Goal: Information Seeking & Learning: Learn about a topic

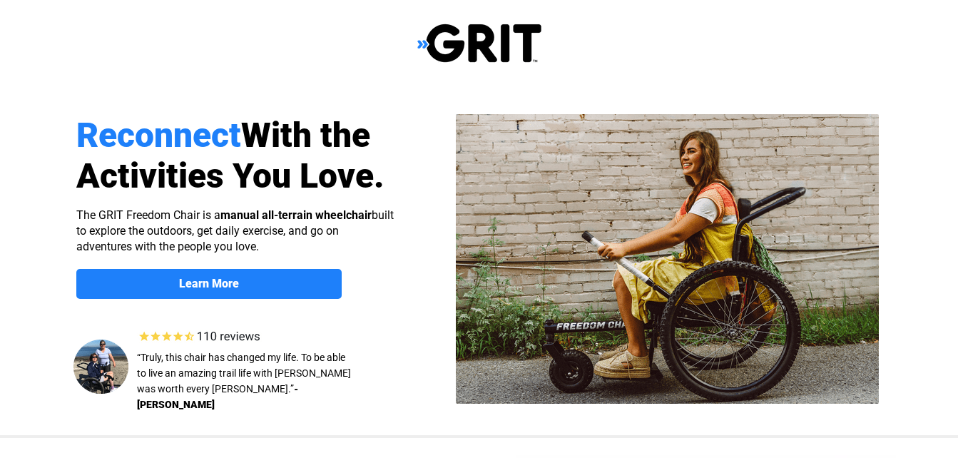
select select "US"
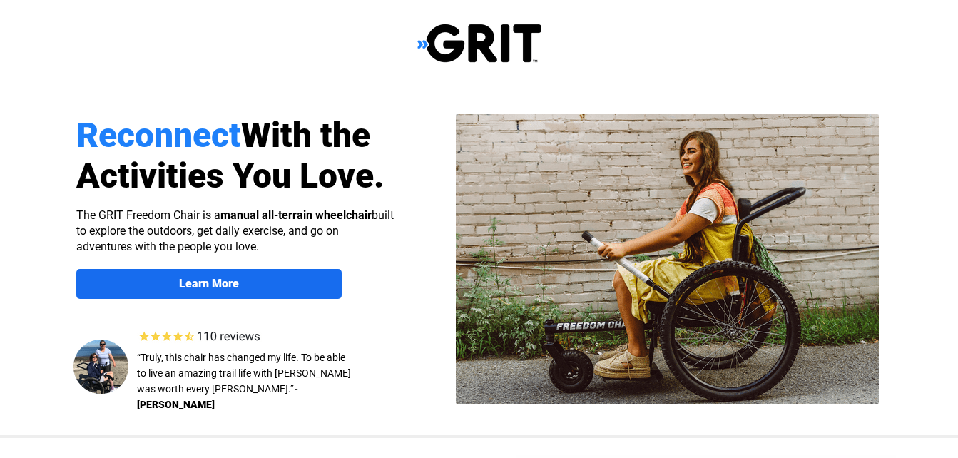
click at [185, 285] on strong "Learn More" at bounding box center [209, 284] width 60 height 14
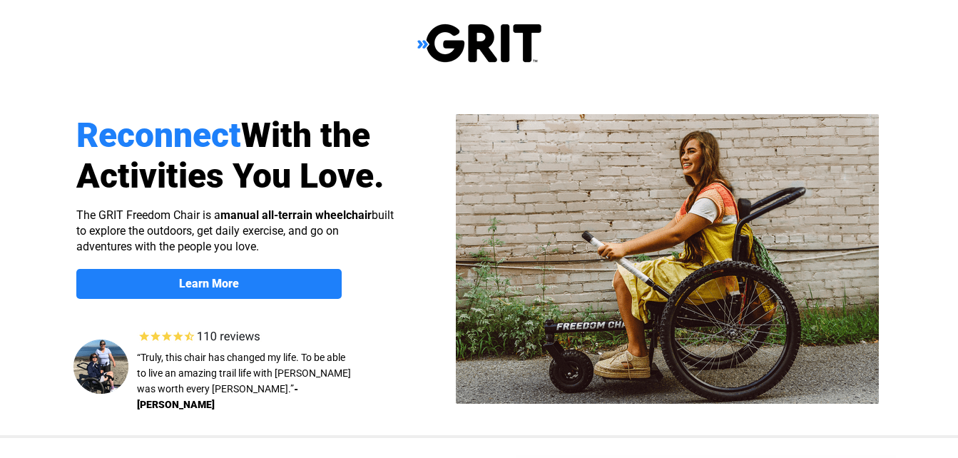
scroll to position [1102, 0]
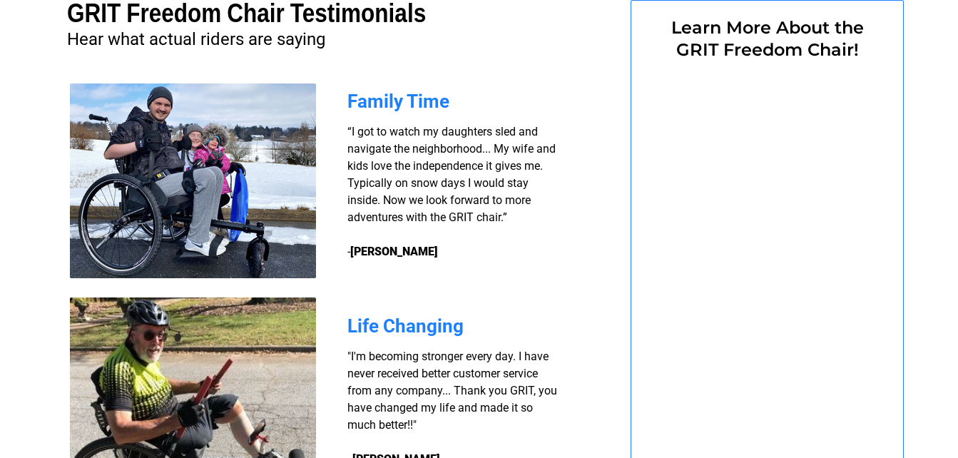
select select "US"
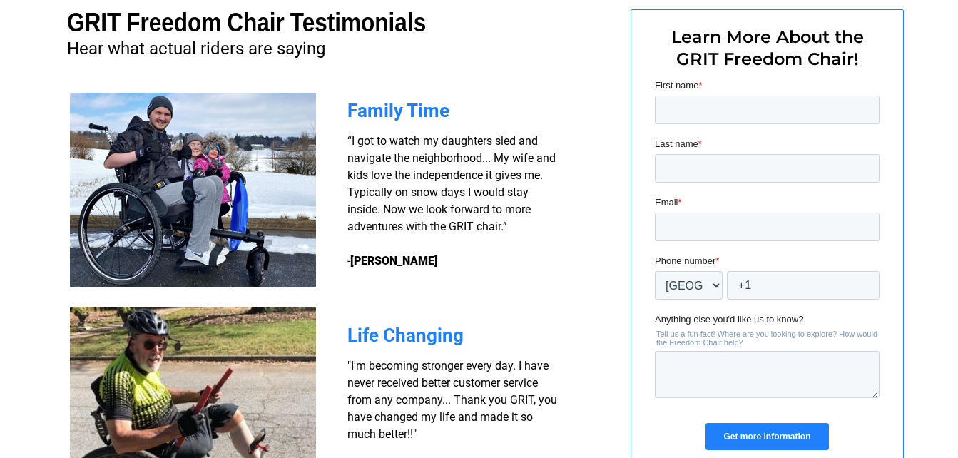
scroll to position [1054, 0]
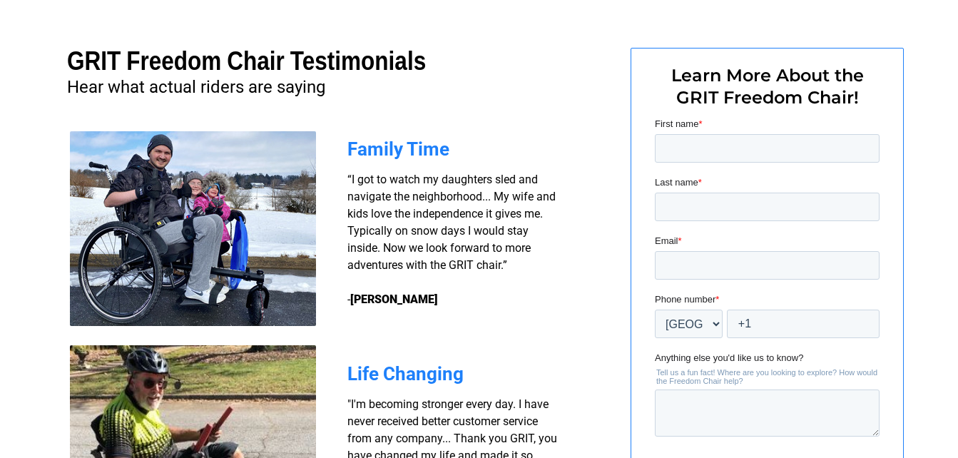
click at [692, 174] on form "First name * Last name * Email * Phone number * * Afghanistan (‫افغانستان‬‎) Al…" at bounding box center [766, 309] width 225 height 384
click at [697, 141] on input "First name *" at bounding box center [766, 148] width 225 height 29
type input "STANLEY"
click at [706, 201] on input "Last name *" at bounding box center [766, 207] width 225 height 29
type input "WISE"
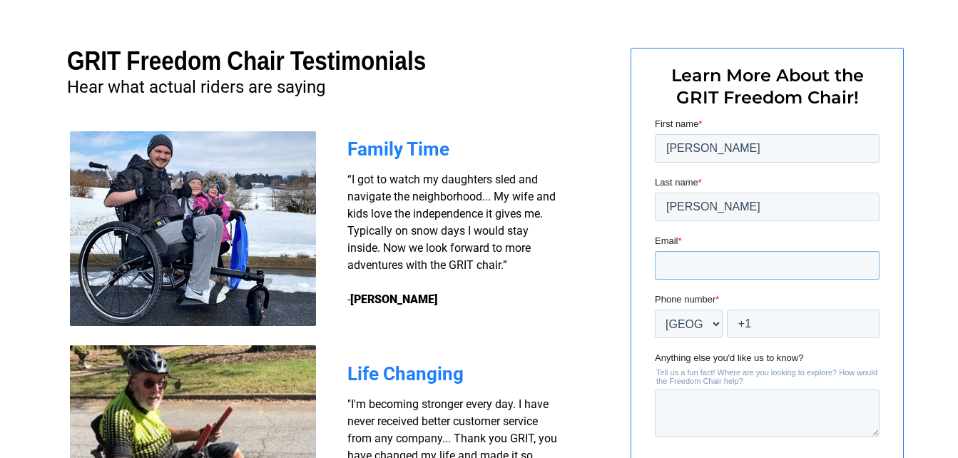
click at [700, 262] on input "Email *" at bounding box center [766, 265] width 225 height 29
type input "ealbertha@yahoo.com"
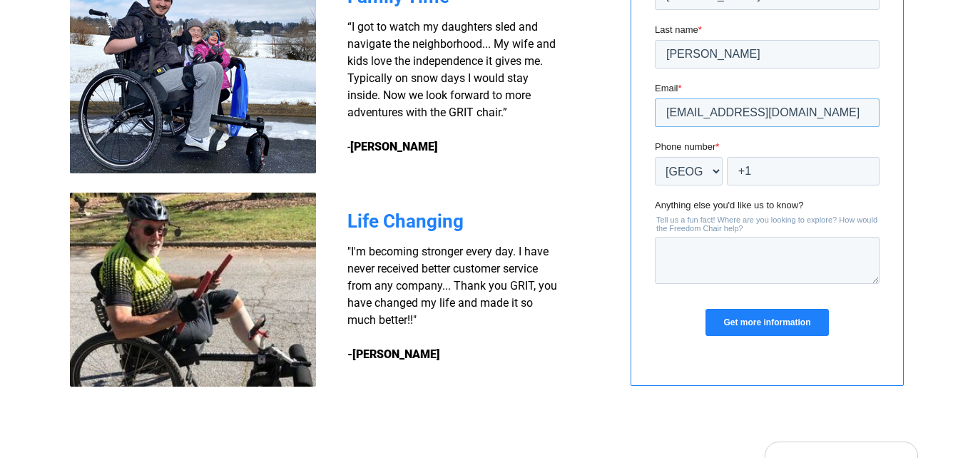
scroll to position [1311, 0]
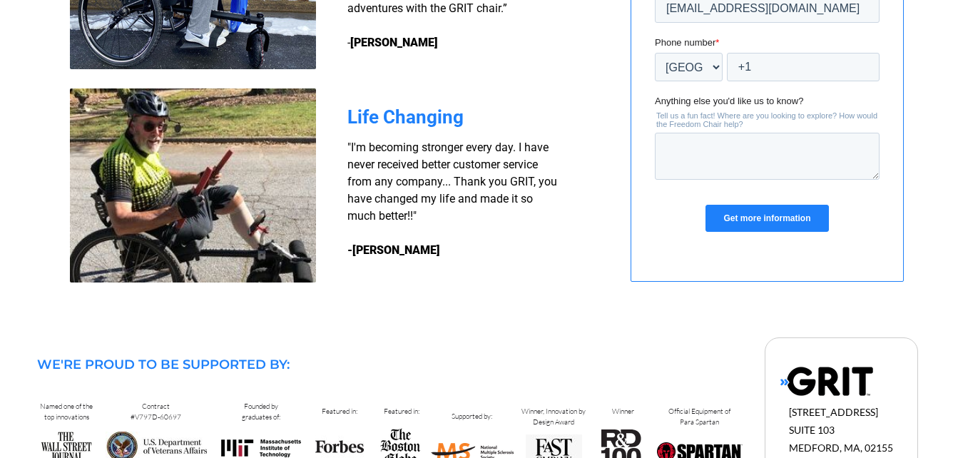
click at [778, 213] on input "Get more information" at bounding box center [766, 218] width 123 height 27
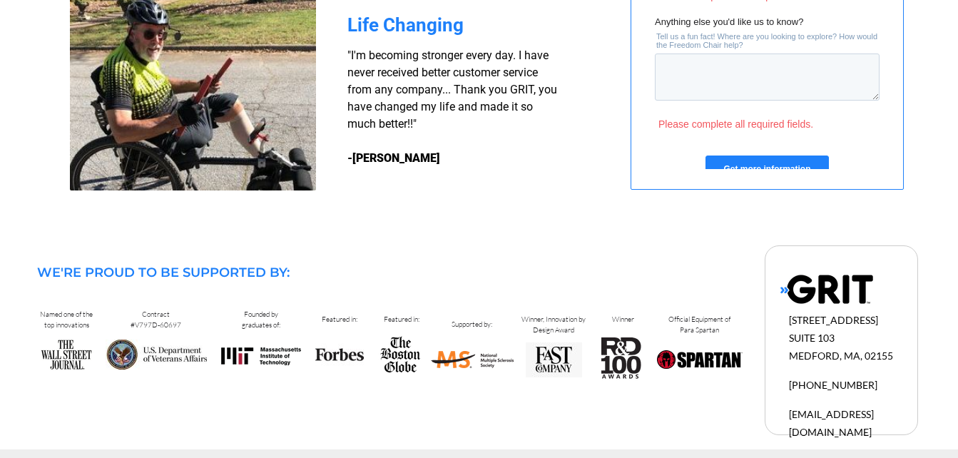
scroll to position [1405, 0]
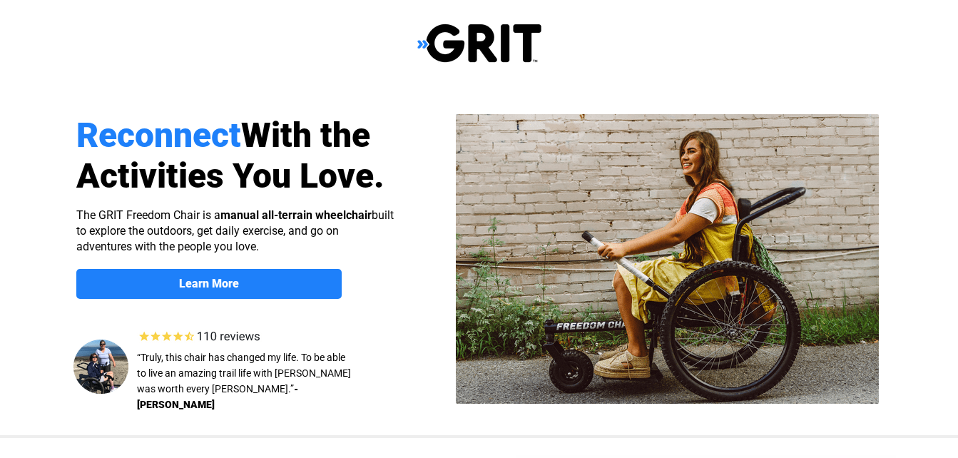
select select "US"
click at [108, 367] on img at bounding box center [100, 367] width 55 height 54
drag, startPoint x: 108, startPoint y: 367, endPoint x: 230, endPoint y: 339, distance: 125.1
click at [230, 0] on div "Reconnect With the Activities You Love. Learn More About the GRIT Freedom Chair…" at bounding box center [479, 0] width 906 height 0
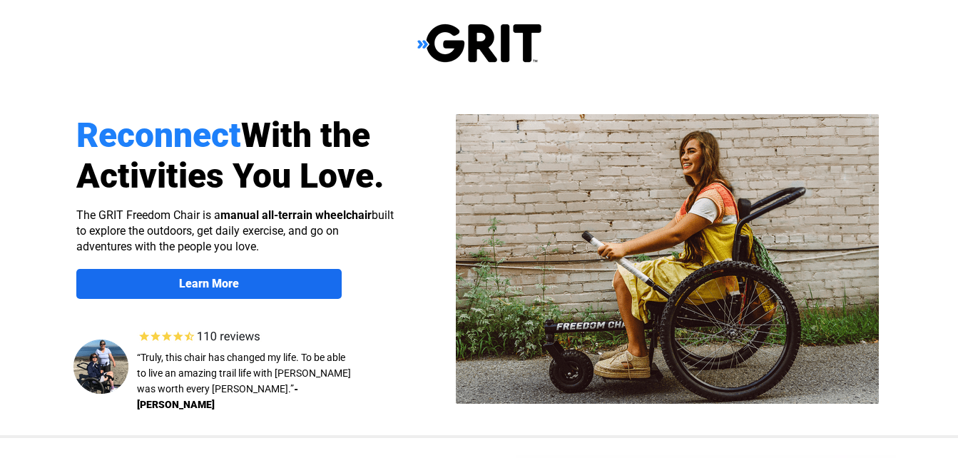
click at [197, 283] on strong "Learn More" at bounding box center [209, 284] width 60 height 14
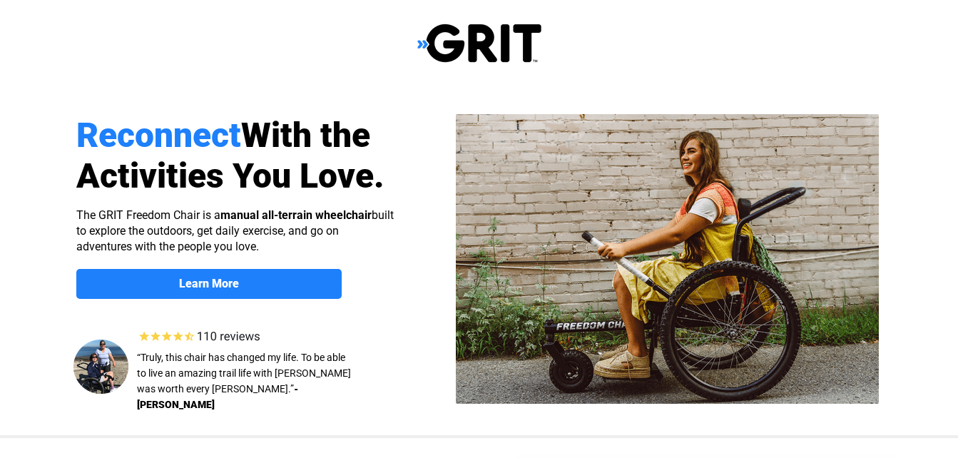
scroll to position [1102, 0]
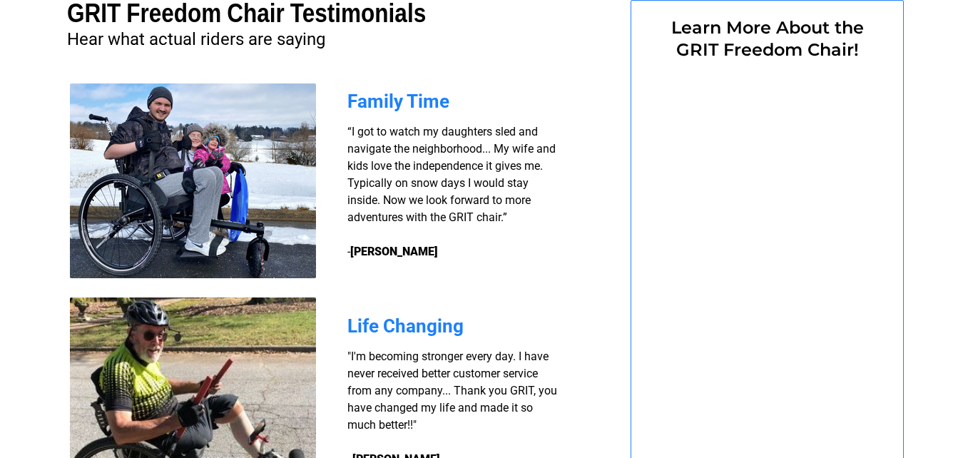
select select "US"
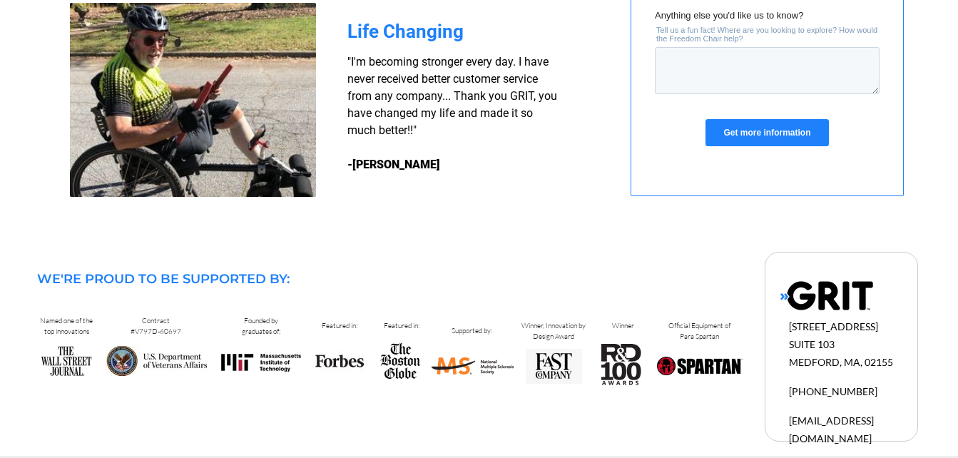
scroll to position [1412, 0]
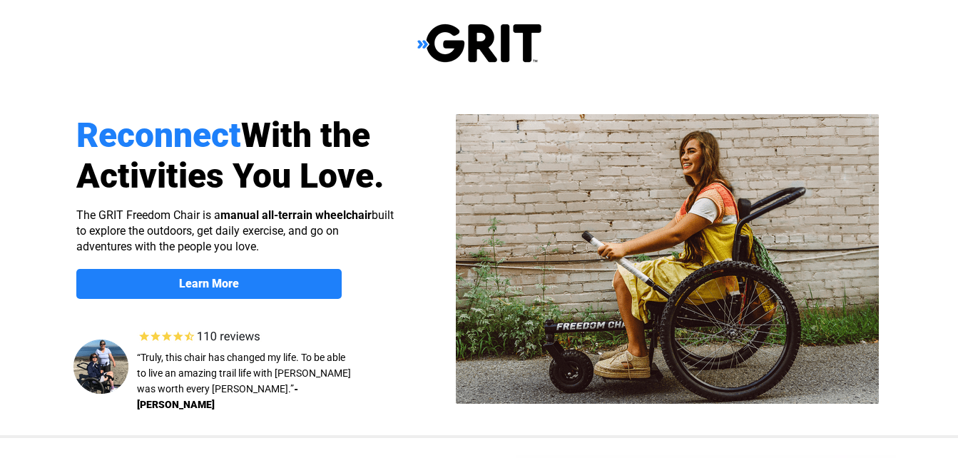
select select "US"
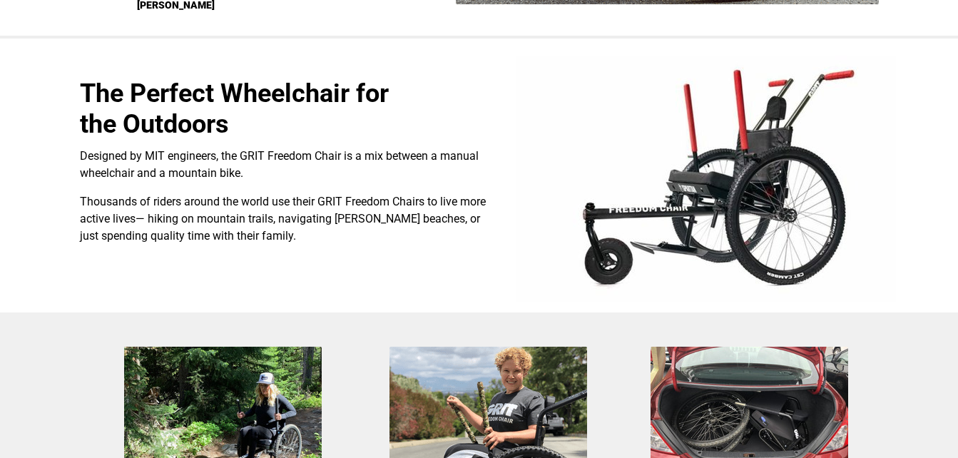
scroll to position [428, 0]
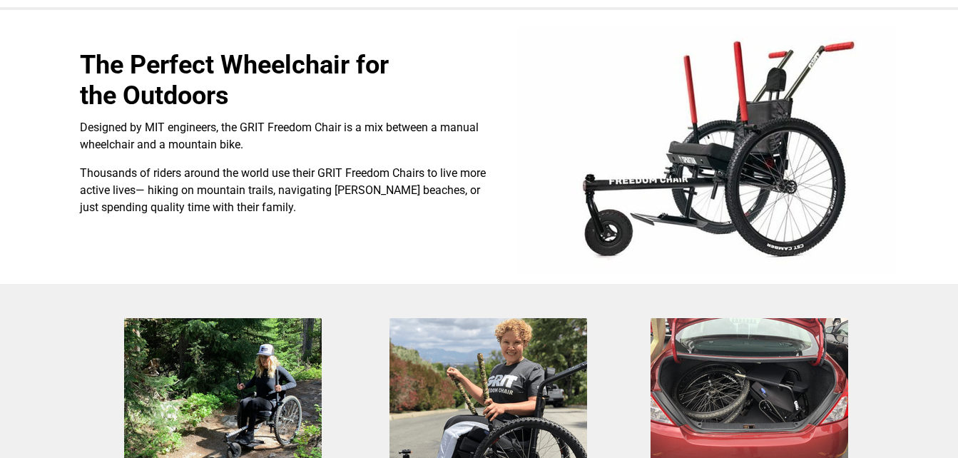
click at [929, 437] on div at bounding box center [479, 450] width 906 height 332
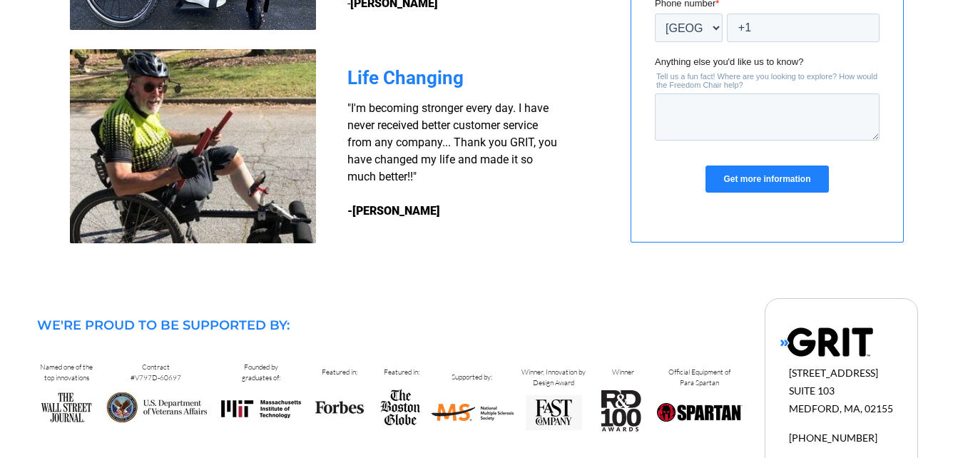
scroll to position [1412, 0]
